Goal: Task Accomplishment & Management: Use online tool/utility

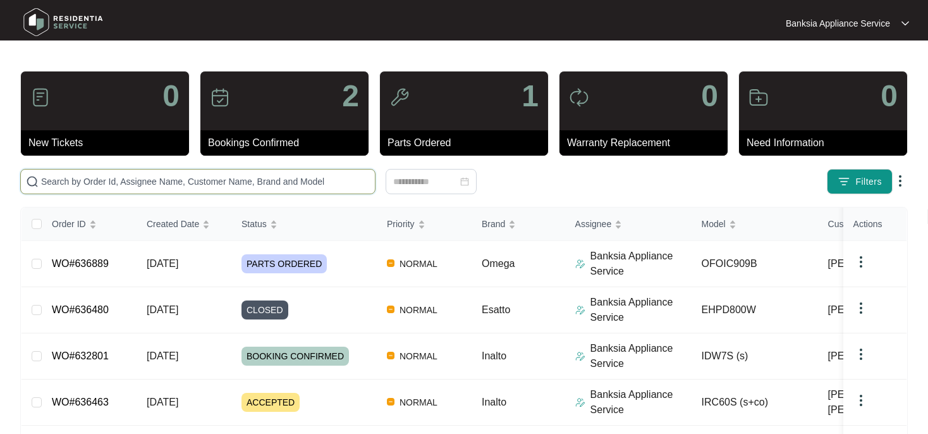
click at [242, 181] on input "text" at bounding box center [205, 181] width 329 height 14
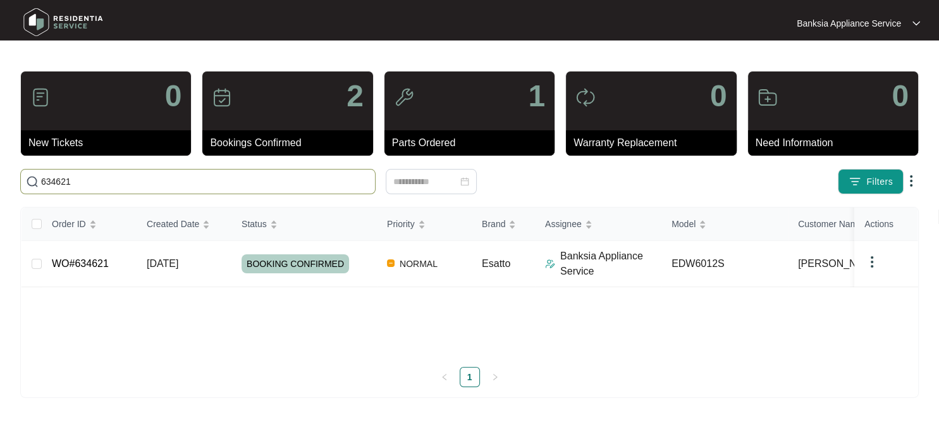
type input "634621"
click at [255, 267] on span "BOOKING CONFIRMED" at bounding box center [295, 263] width 107 height 19
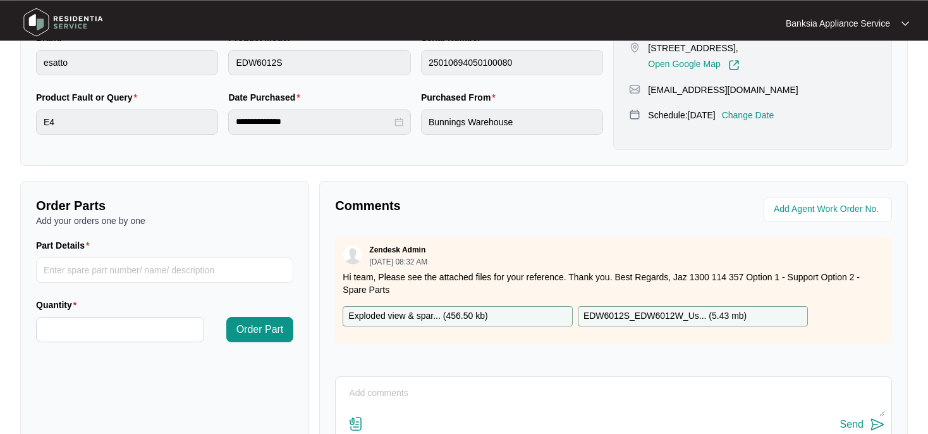
scroll to position [400, 0]
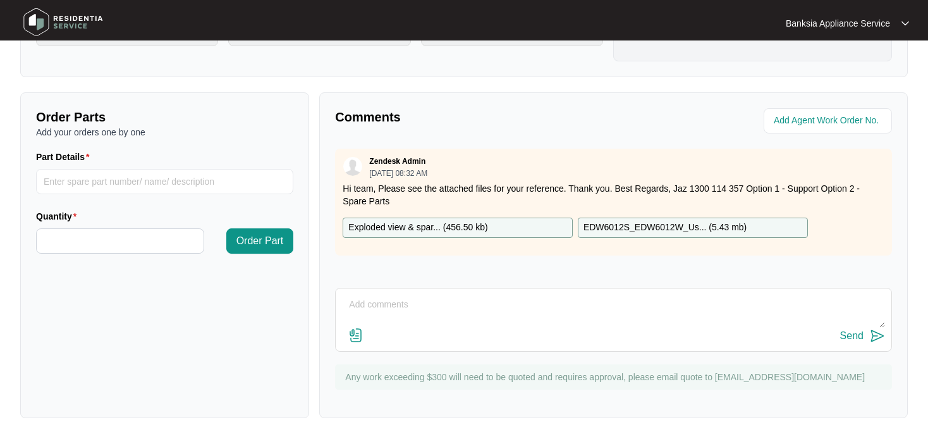
click at [384, 303] on textarea at bounding box center [613, 311] width 543 height 33
paste textarea "fault E4 - Test dishwasher - repaired leak detector switch (overflow switch) te…"
click at [347, 303] on textarea "fault E4 - Test dishwasher - repaired leak detector switch (overflow switch) te…" at bounding box center [613, 311] width 543 height 33
type textarea "fault E4 - Test dishwasher - repaired leak detector switch (overflow switch) te…"
click at [851, 335] on div "Send" at bounding box center [851, 335] width 23 height 11
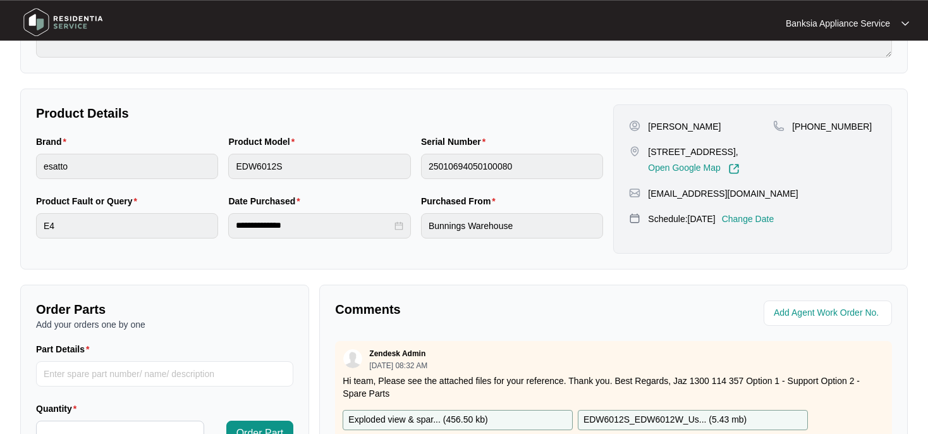
scroll to position [0, 0]
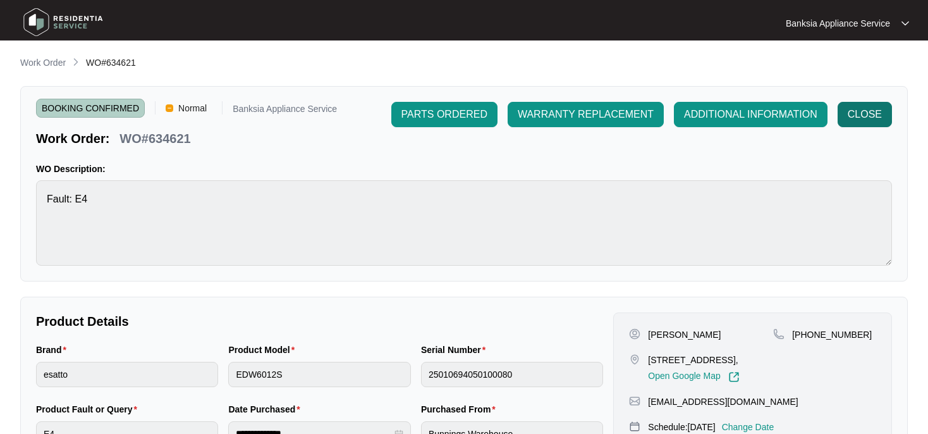
click at [879, 114] on span "CLOSE" at bounding box center [865, 114] width 34 height 15
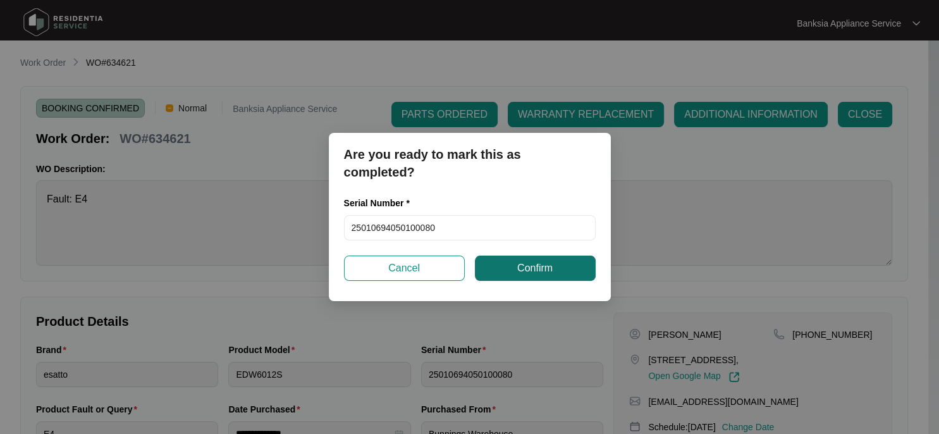
click at [545, 269] on span "Confirm" at bounding box center [534, 267] width 35 height 15
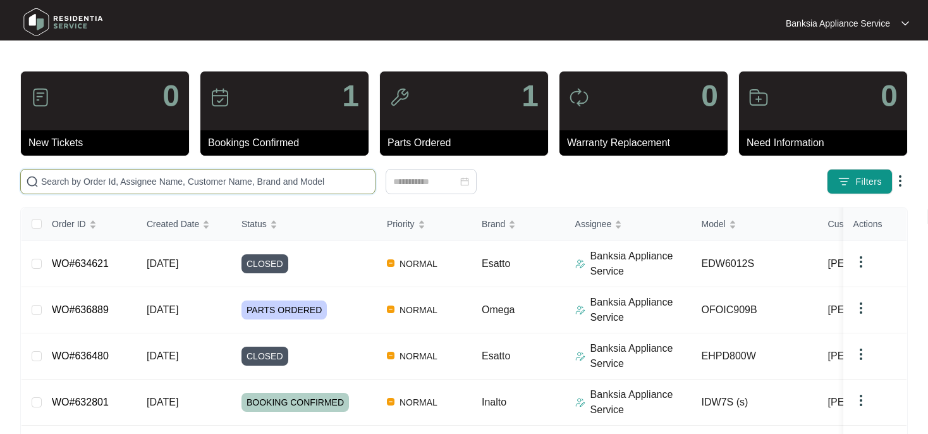
click at [95, 185] on input "text" at bounding box center [205, 181] width 329 height 14
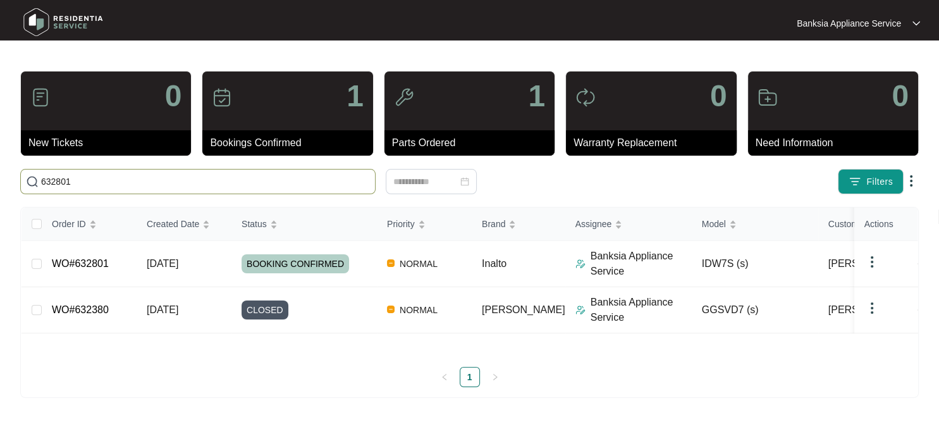
type input "632801"
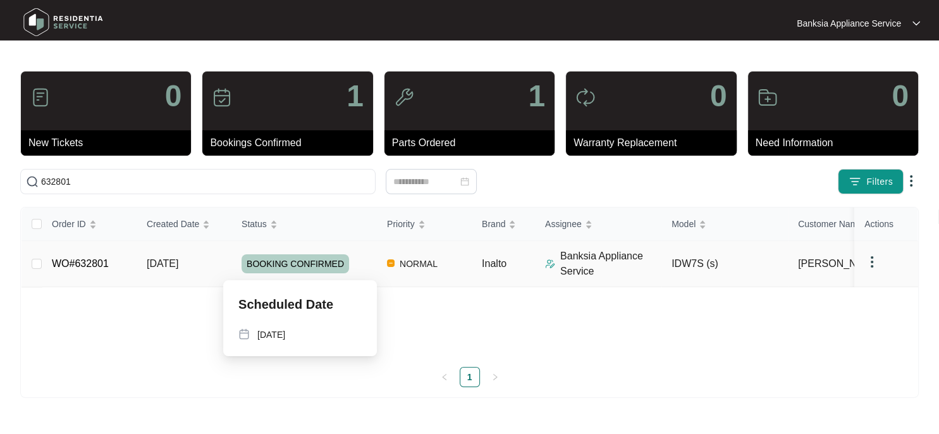
click at [297, 264] on span "BOOKING CONFIRMED" at bounding box center [295, 263] width 107 height 19
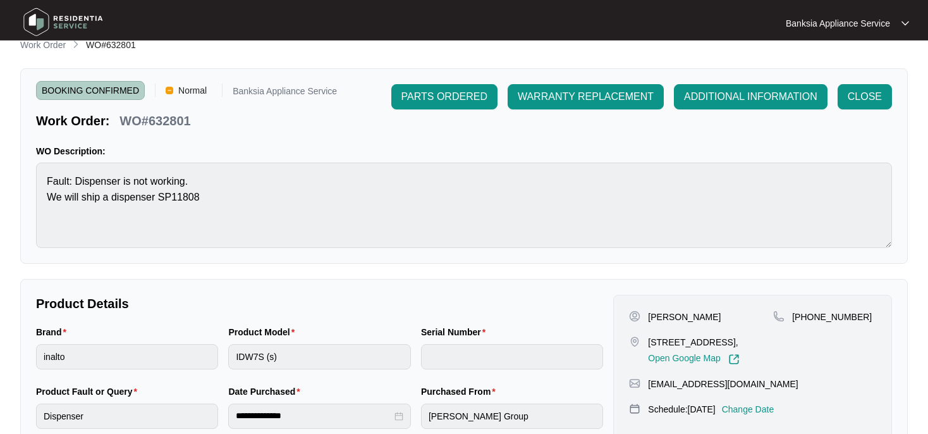
scroll to position [15, 0]
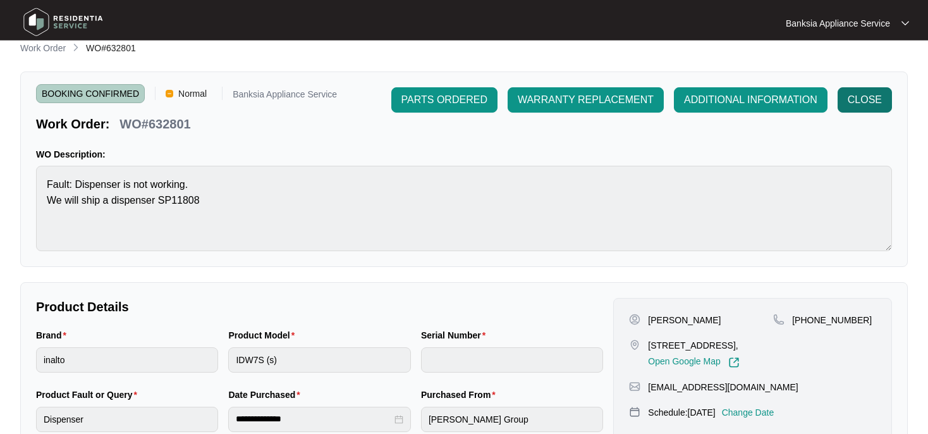
click at [863, 99] on span "CLOSE" at bounding box center [865, 99] width 34 height 15
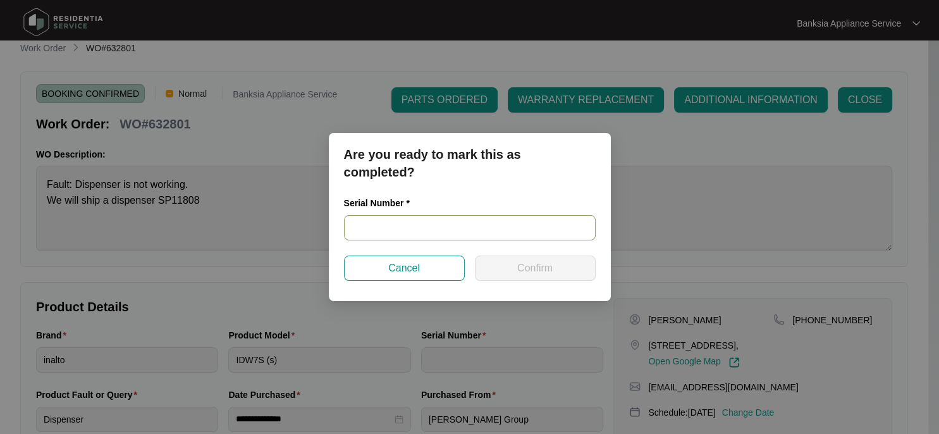
click at [365, 226] on input "text" at bounding box center [470, 227] width 252 height 25
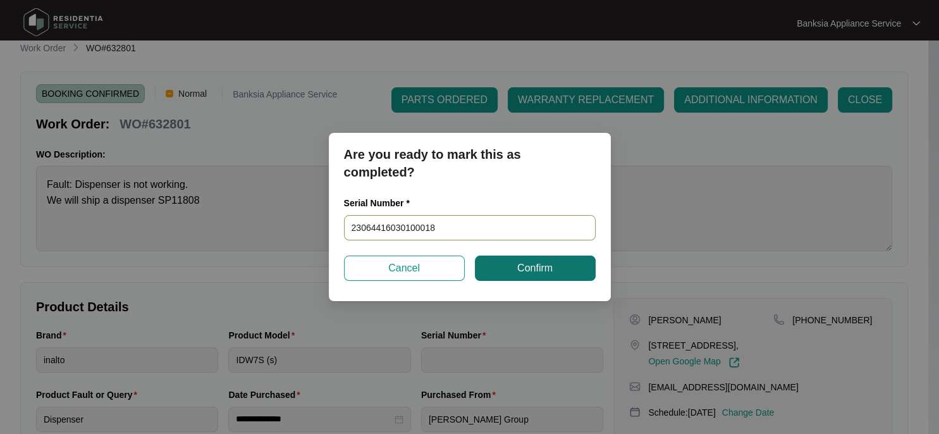
type input "23064416030100018"
click at [548, 267] on span "Confirm" at bounding box center [534, 267] width 35 height 15
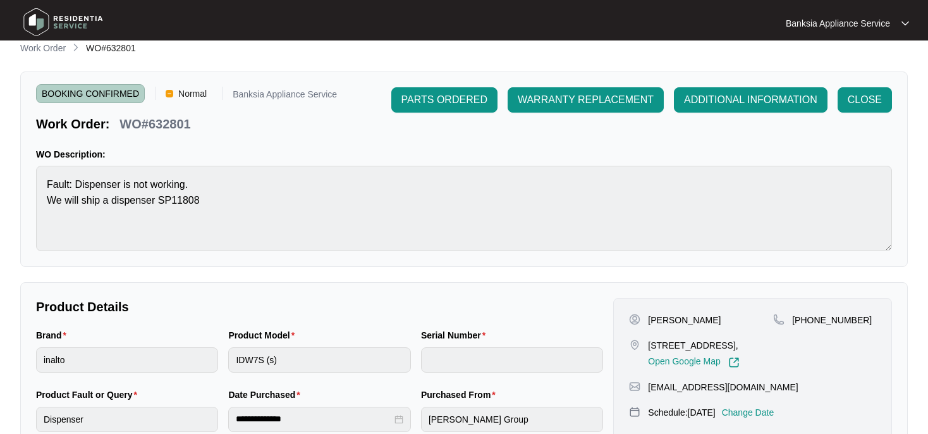
type input "23064416030100018"
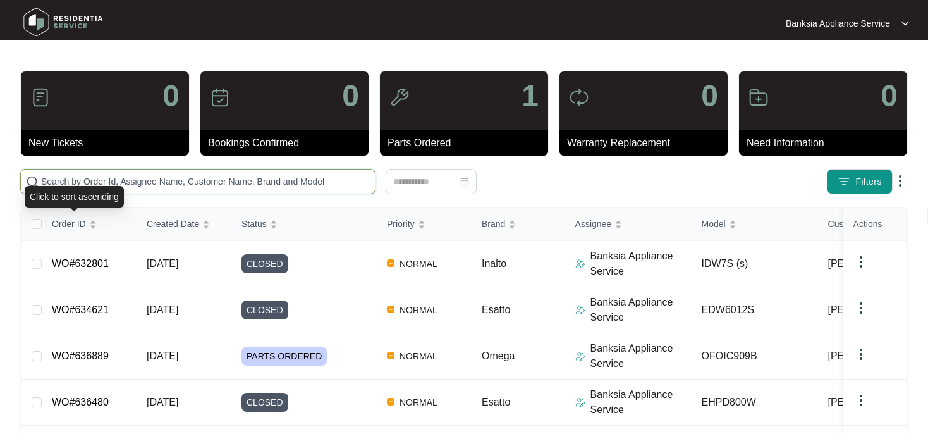
click at [95, 181] on input "text" at bounding box center [205, 181] width 329 height 14
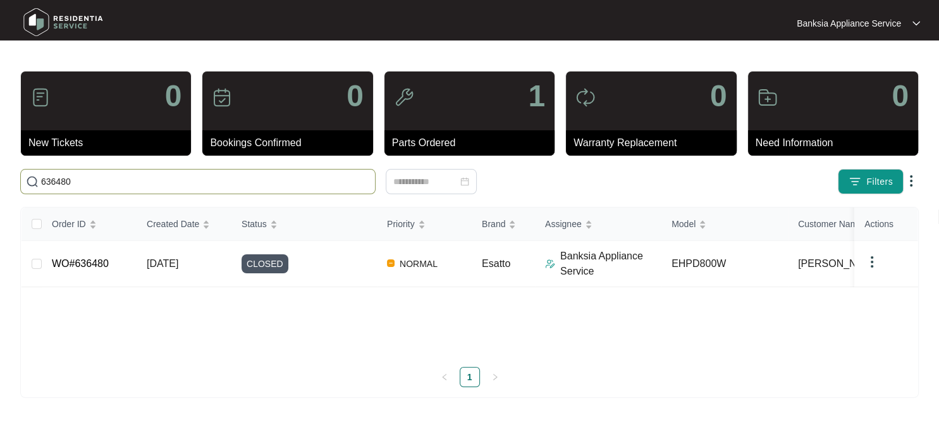
type input "636480"
click at [262, 262] on span "CLOSED" at bounding box center [265, 263] width 47 height 19
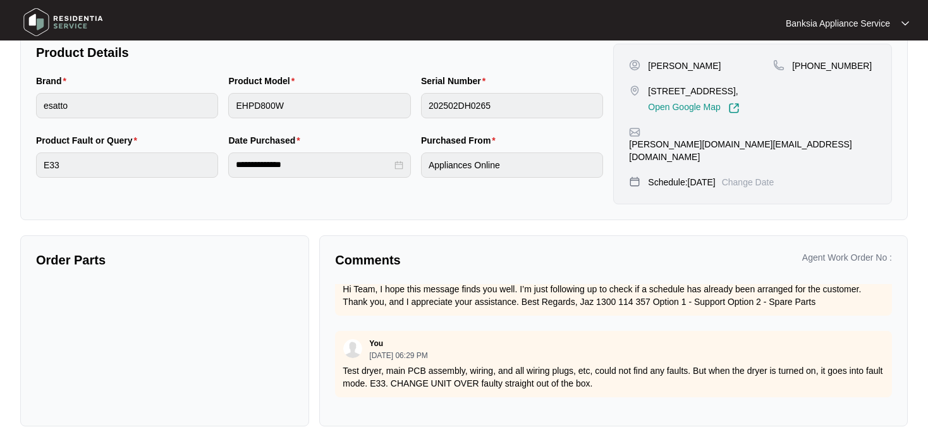
scroll to position [178, 0]
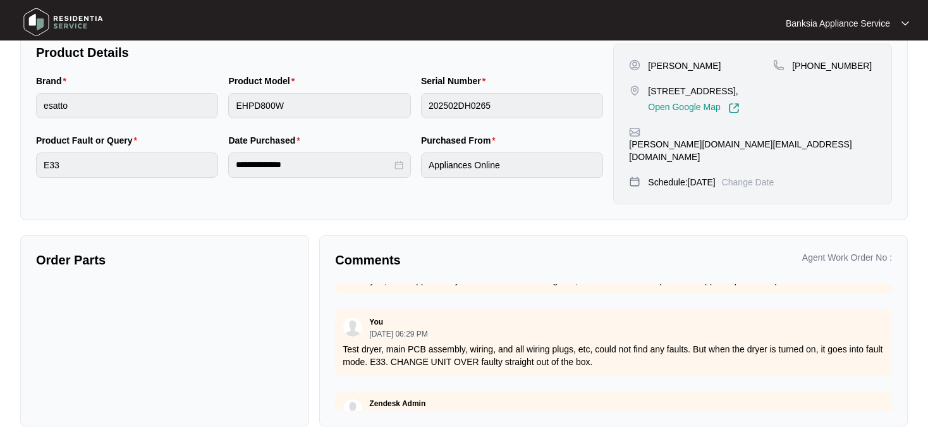
drag, startPoint x: 345, startPoint y: 336, endPoint x: 818, endPoint y: 345, distance: 473.6
click at [818, 345] on p "Test dryer, main PCB assembly, wiring, and all wiring plugs, etc, could not fin…" at bounding box center [614, 355] width 542 height 25
copy p "Test dryer, main PCB assembly, wiring, and all wiring plugs, etc, could not fin…"
click at [713, 276] on div "Zendesk Admin [DATE] 11:53 AM Hi Team, I hope this message finds you well. I’m …" at bounding box center [613, 261] width 557 height 66
